Goal: Information Seeking & Learning: Learn about a topic

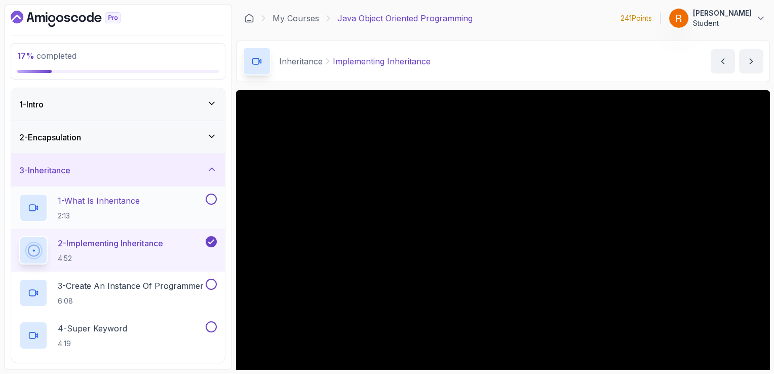
scroll to position [79, 0]
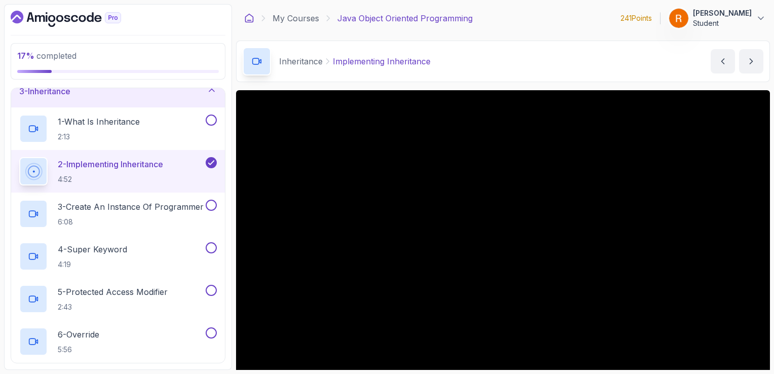
click at [246, 18] on icon at bounding box center [250, 18] width 8 height 8
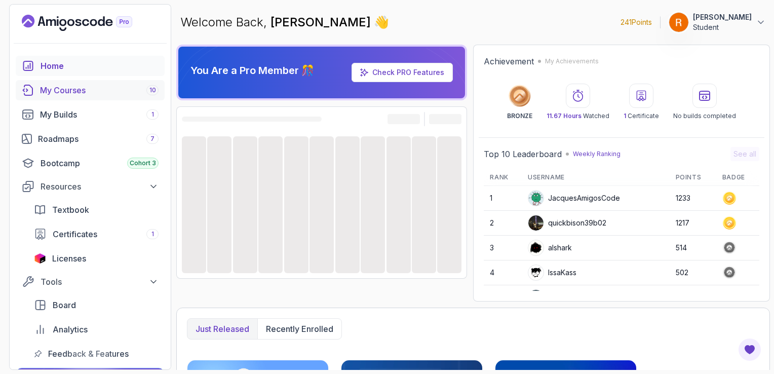
click at [120, 88] on div "My Courses 10" at bounding box center [99, 90] width 118 height 12
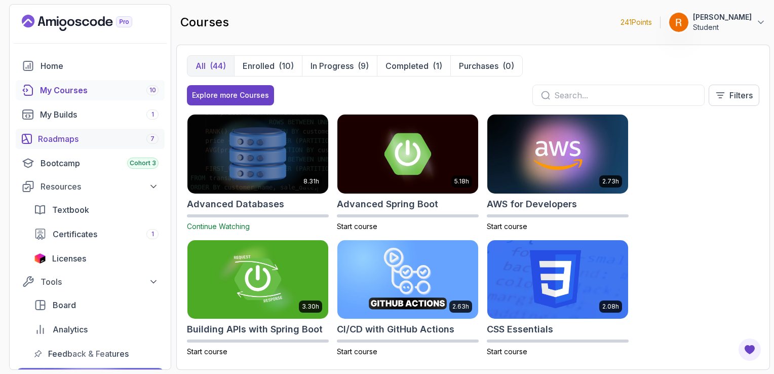
click at [100, 139] on div "Roadmaps 7" at bounding box center [98, 139] width 121 height 12
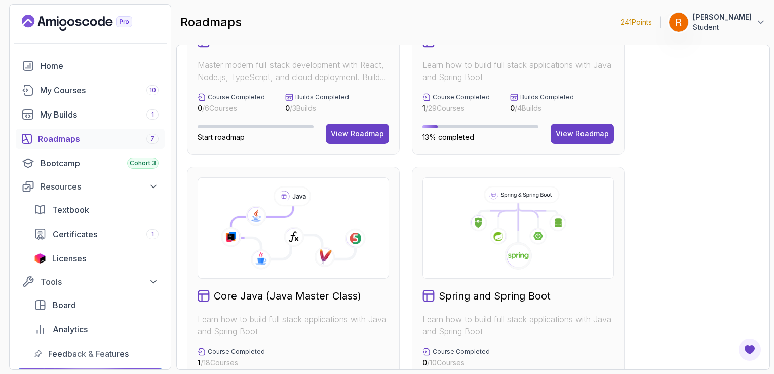
scroll to position [160, 0]
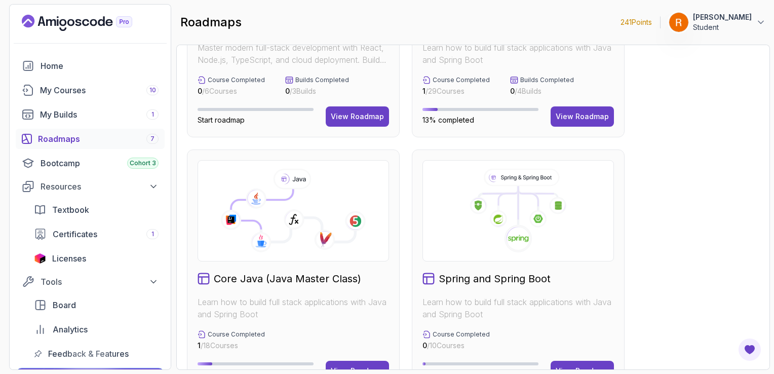
click at [508, 208] on icon at bounding box center [518, 211] width 174 height 84
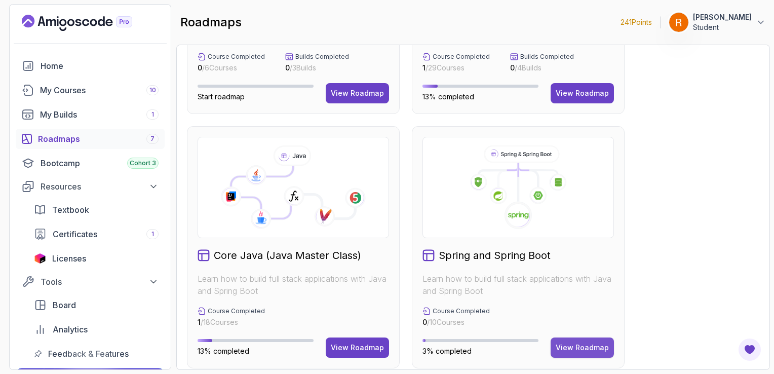
click at [563, 341] on button "View Roadmap" at bounding box center [581, 347] width 63 height 20
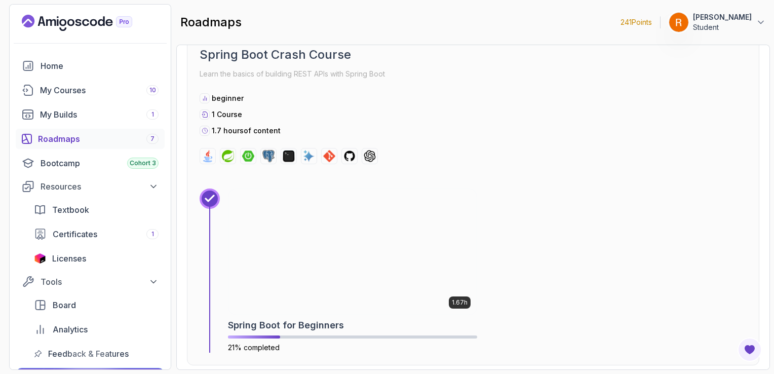
scroll to position [367, 0]
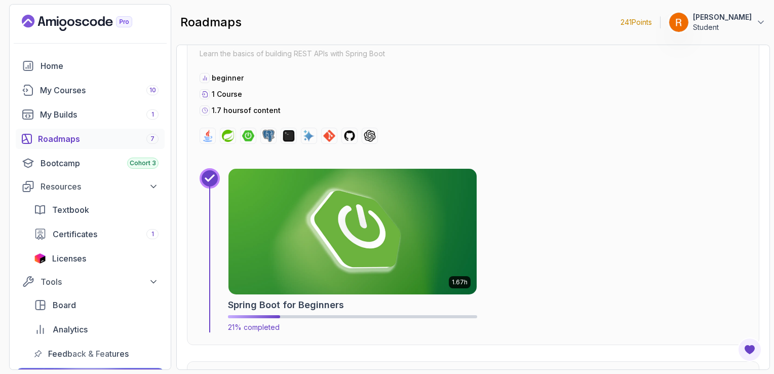
click at [387, 207] on img at bounding box center [352, 232] width 261 height 132
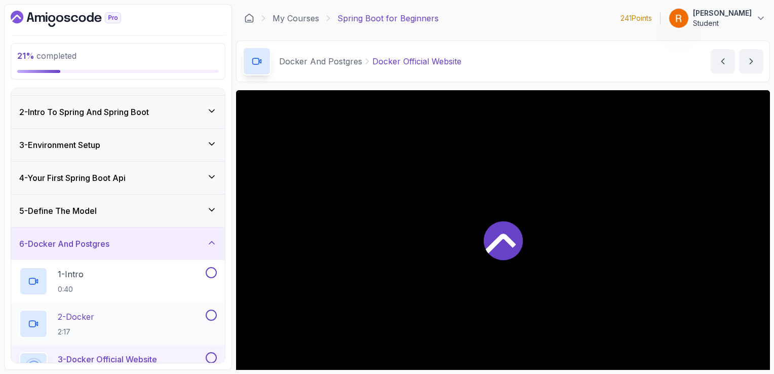
scroll to position [32, 0]
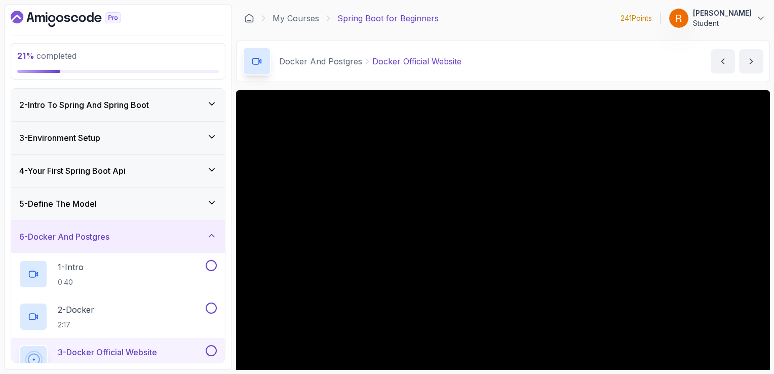
click at [182, 205] on div "5 - Define The Model" at bounding box center [117, 203] width 197 height 12
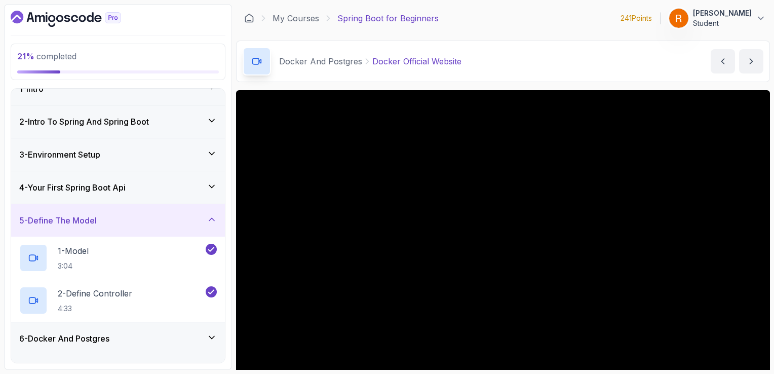
scroll to position [0, 0]
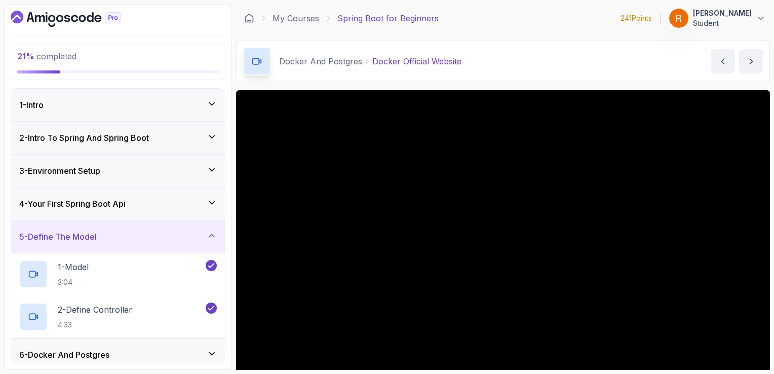
click at [165, 205] on div "4 - Your First Spring Boot Api" at bounding box center [117, 203] width 197 height 12
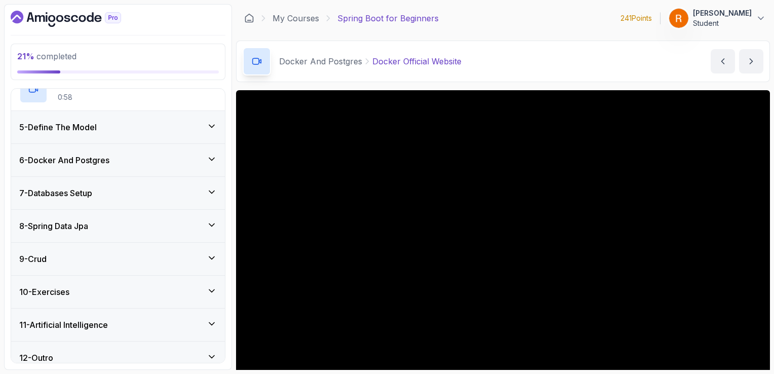
scroll to position [246, 0]
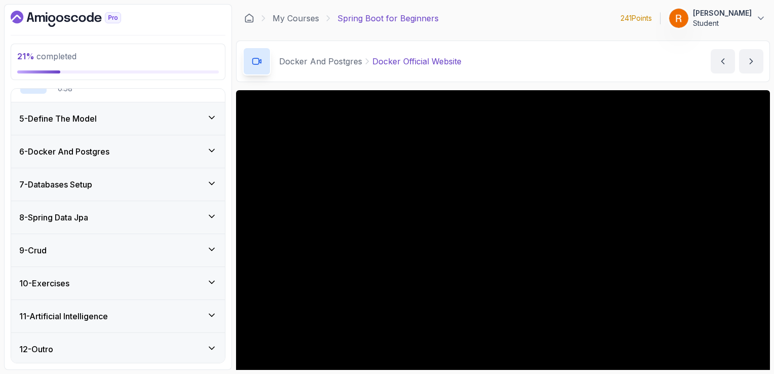
click at [103, 211] on div "8 - Spring Data Jpa" at bounding box center [117, 217] width 197 height 12
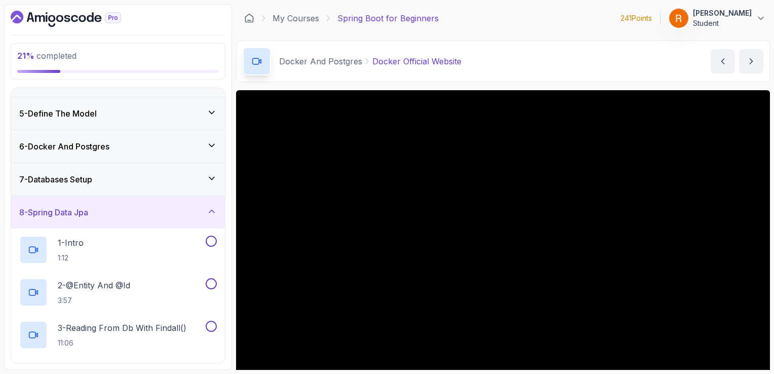
scroll to position [0, 0]
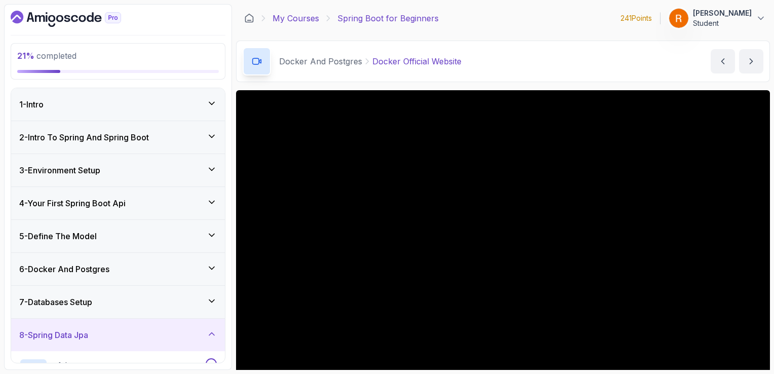
click at [288, 20] on link "My Courses" at bounding box center [295, 18] width 47 height 12
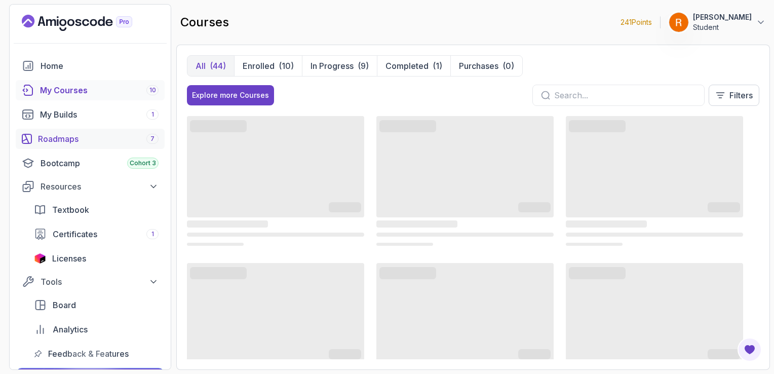
click at [127, 142] on div "Roadmaps 7" at bounding box center [98, 139] width 121 height 12
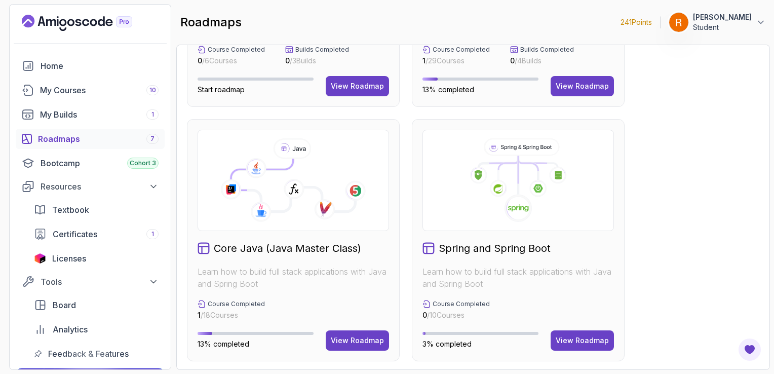
scroll to position [192, 0]
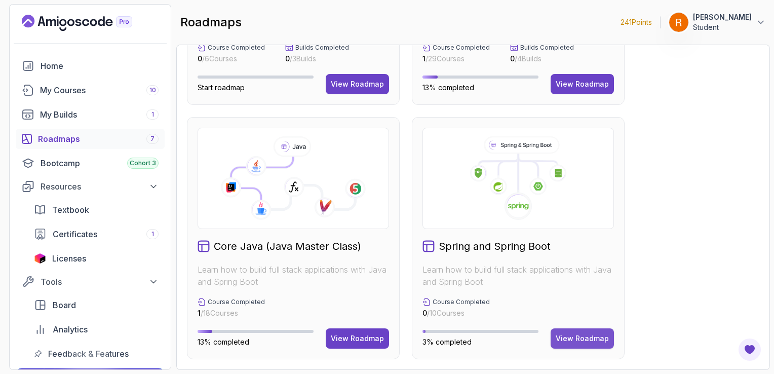
click at [573, 343] on button "View Roadmap" at bounding box center [581, 338] width 63 height 20
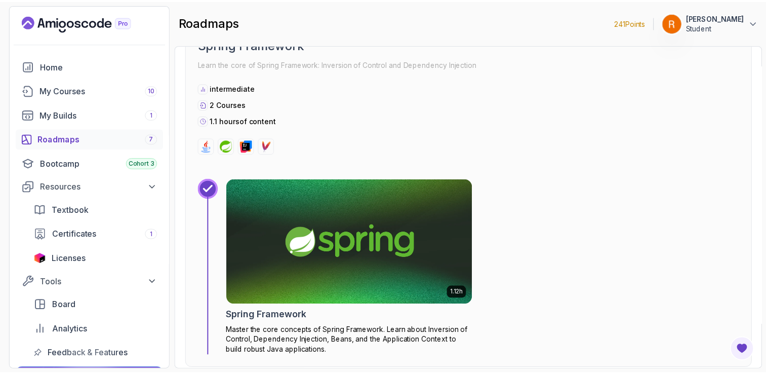
scroll to position [762, 0]
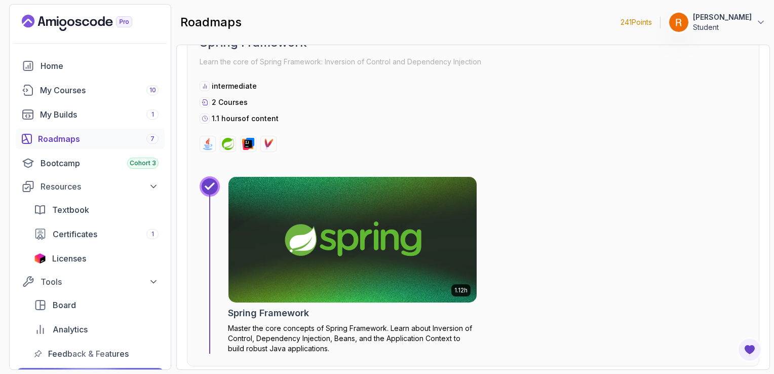
click at [391, 230] on img at bounding box center [352, 240] width 261 height 132
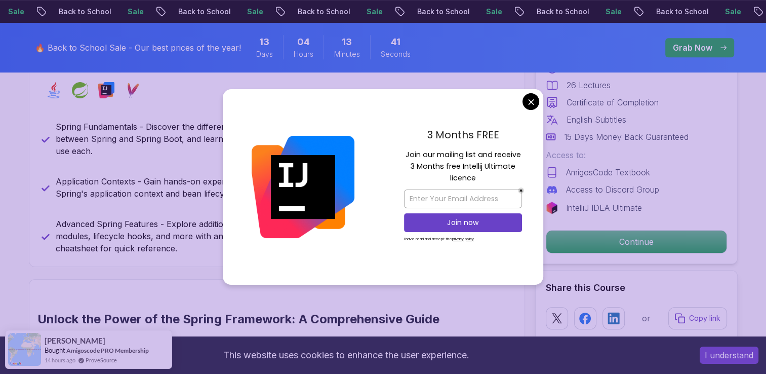
scroll to position [482, 0]
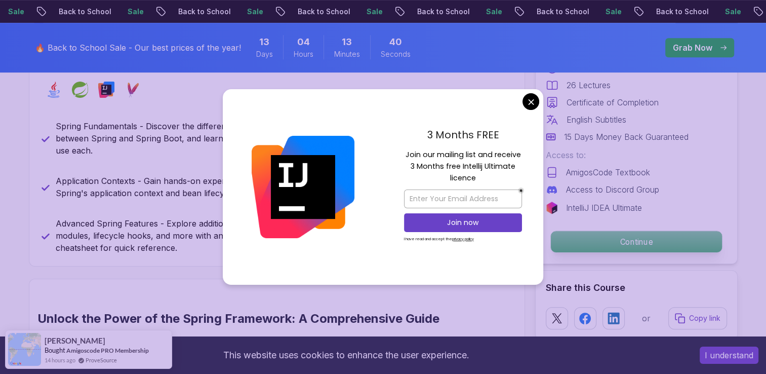
click at [568, 241] on p "Continue" at bounding box center [635, 241] width 171 height 21
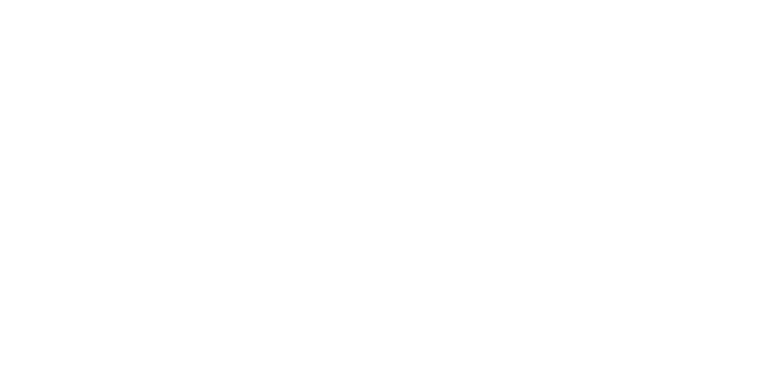
click at [532, 0] on html "0s" at bounding box center [383, 0] width 766 height 0
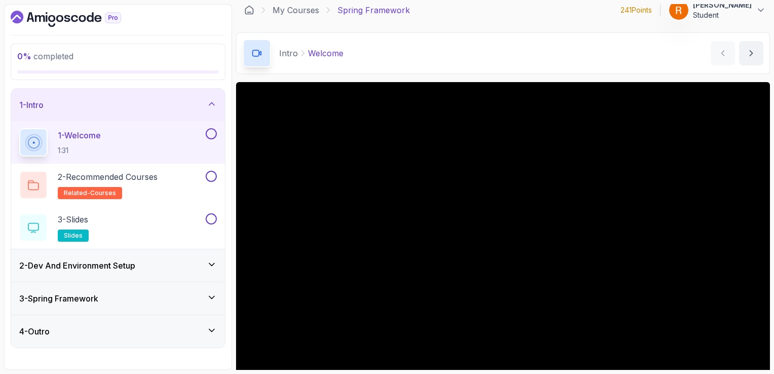
scroll to position [15, 0]
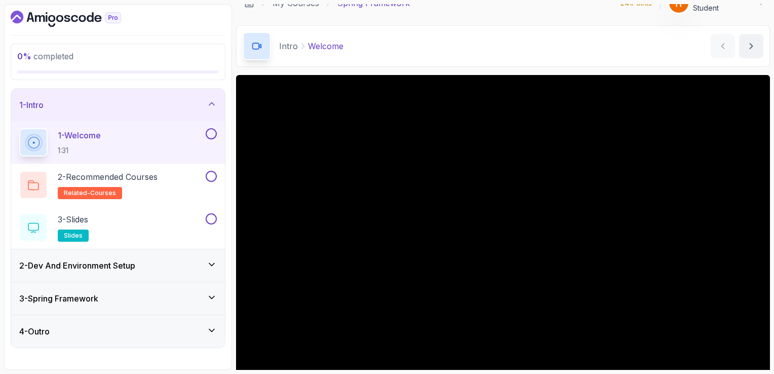
click at [185, 254] on div "2 - Dev And Environment Setup" at bounding box center [118, 265] width 214 height 32
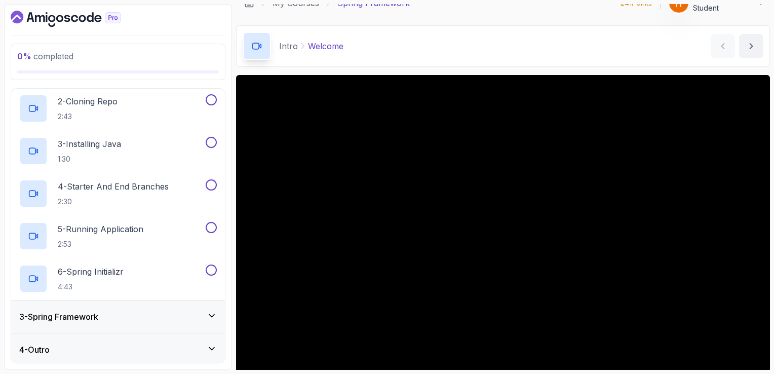
scroll to position [111, 0]
click at [162, 314] on div "3 - Spring Framework" at bounding box center [117, 315] width 197 height 12
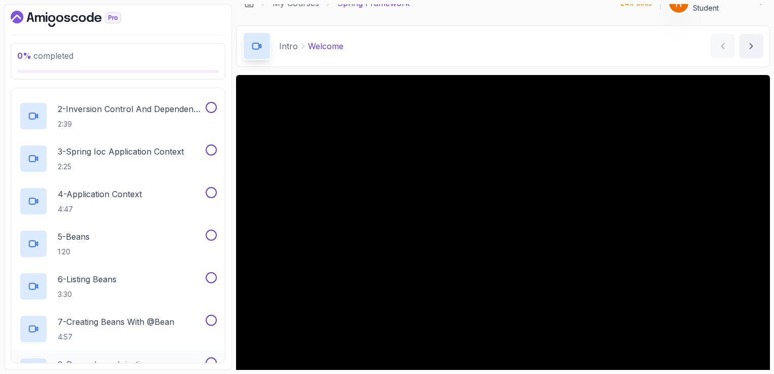
scroll to position [0, 0]
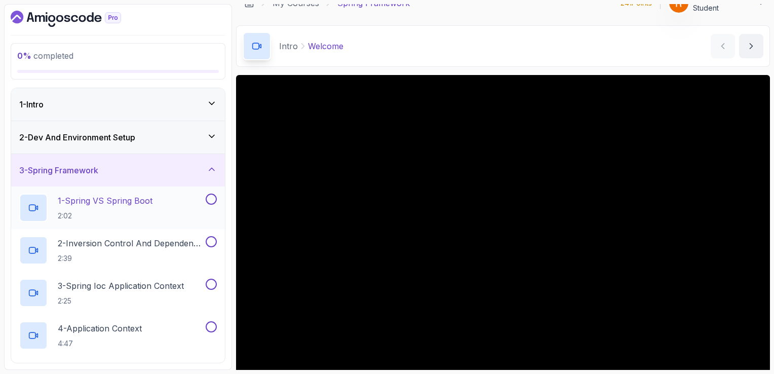
click at [163, 210] on div "1 - Spring VS Spring Boot 2:02" at bounding box center [111, 207] width 184 height 28
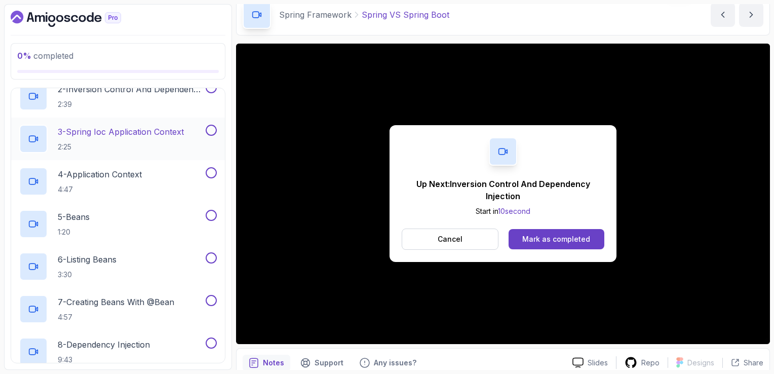
scroll to position [183, 0]
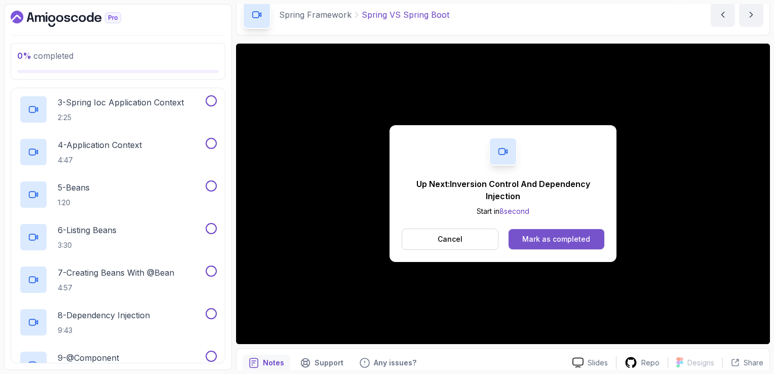
click at [541, 237] on div "Mark as completed" at bounding box center [556, 239] width 68 height 10
